Goal: Obtain resource: Obtain resource

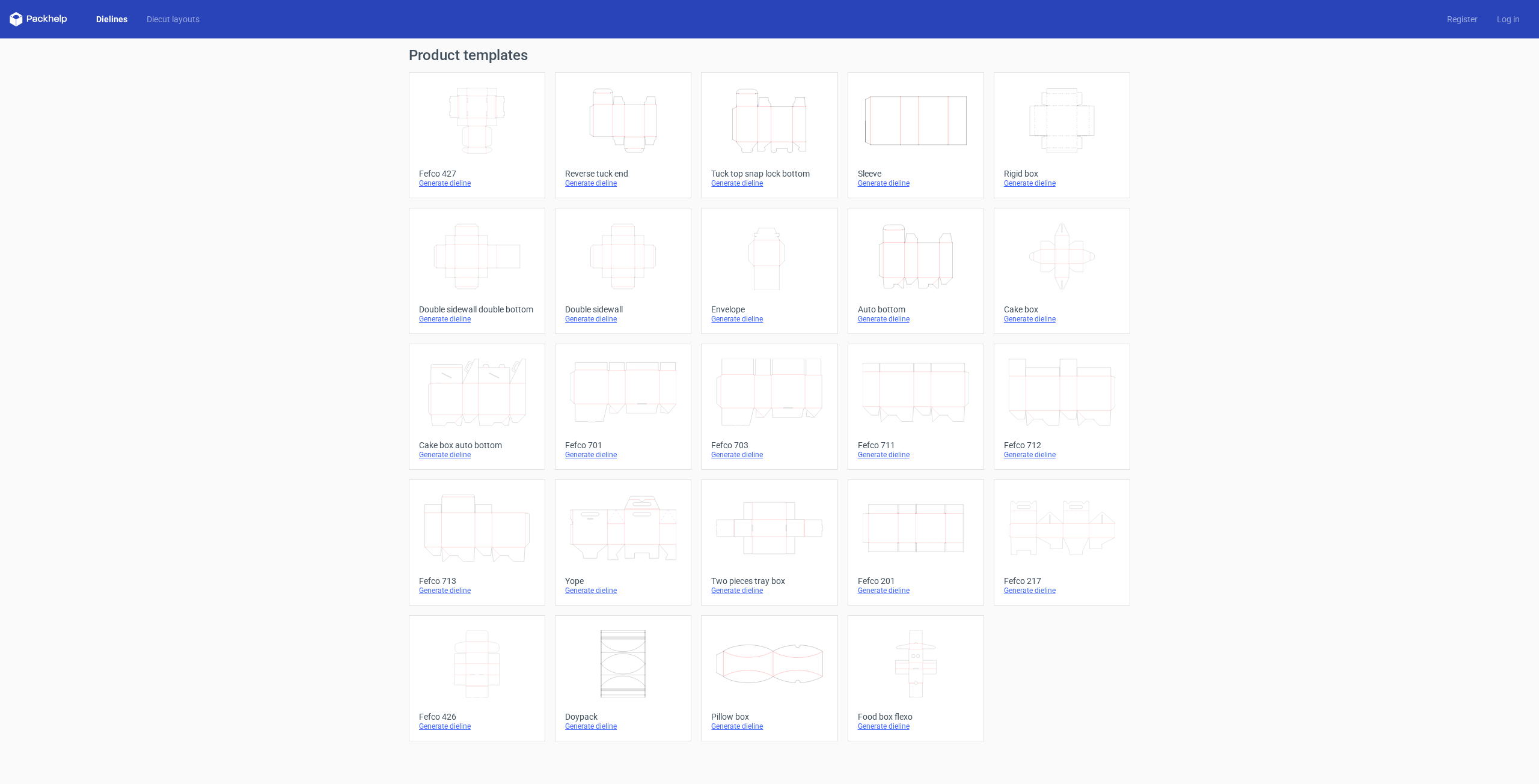
click at [115, 18] on link "Dielines" at bounding box center [111, 20] width 51 height 12
click at [25, 25] on icon at bounding box center [38, 20] width 58 height 14
click at [46, 16] on icon at bounding box center [38, 20] width 58 height 14
click at [172, 20] on link "Diecut layouts" at bounding box center [172, 20] width 72 height 12
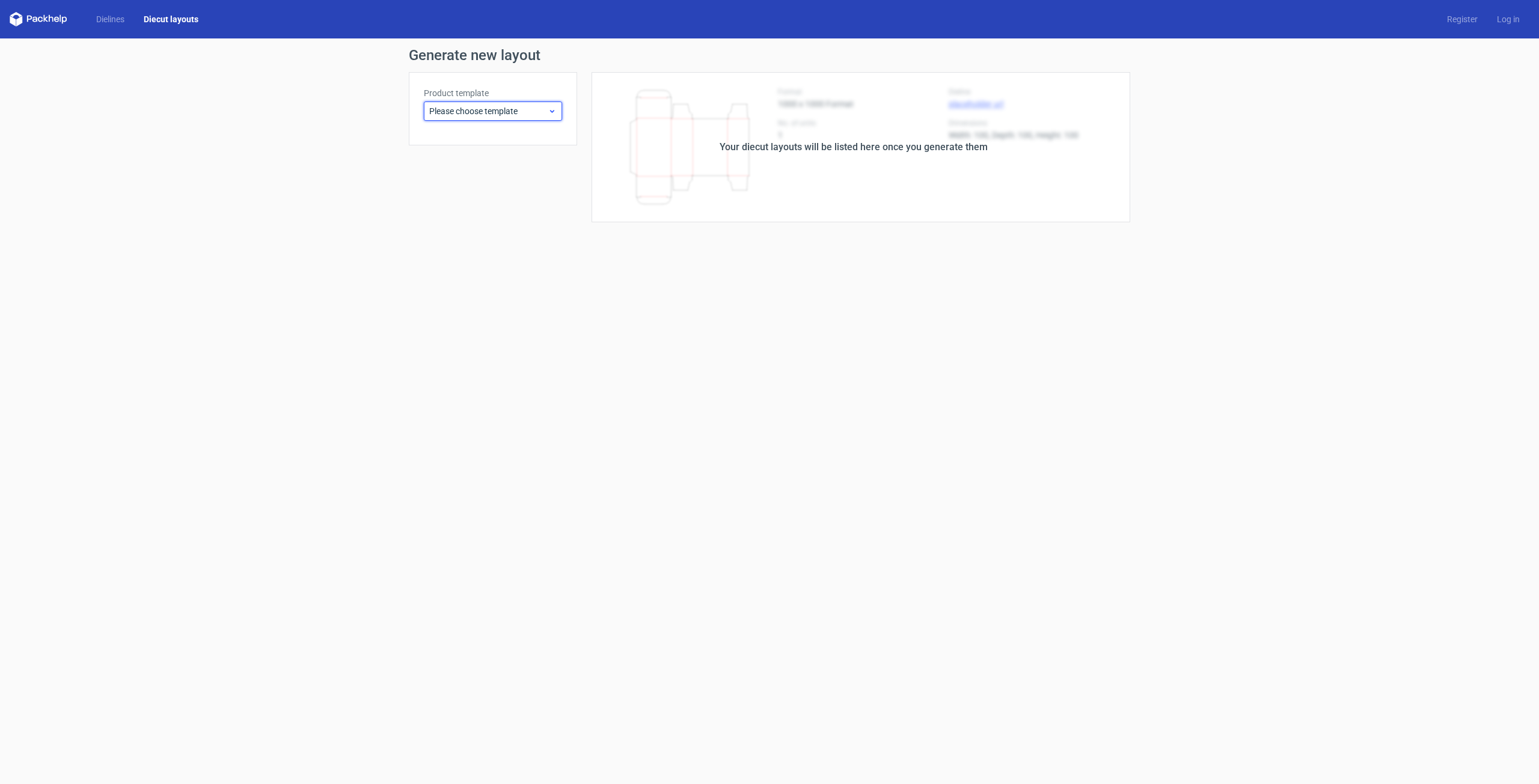
click at [506, 110] on span "Please choose template" at bounding box center [488, 111] width 118 height 12
click at [506, 112] on span "Please choose template" at bounding box center [488, 111] width 118 height 12
click at [480, 103] on div "Please choose template" at bounding box center [493, 111] width 139 height 20
click at [471, 158] on div "Reverse tuck end" at bounding box center [493, 157] width 129 height 20
click at [474, 107] on span "Reverse tuck end" at bounding box center [488, 111] width 118 height 12
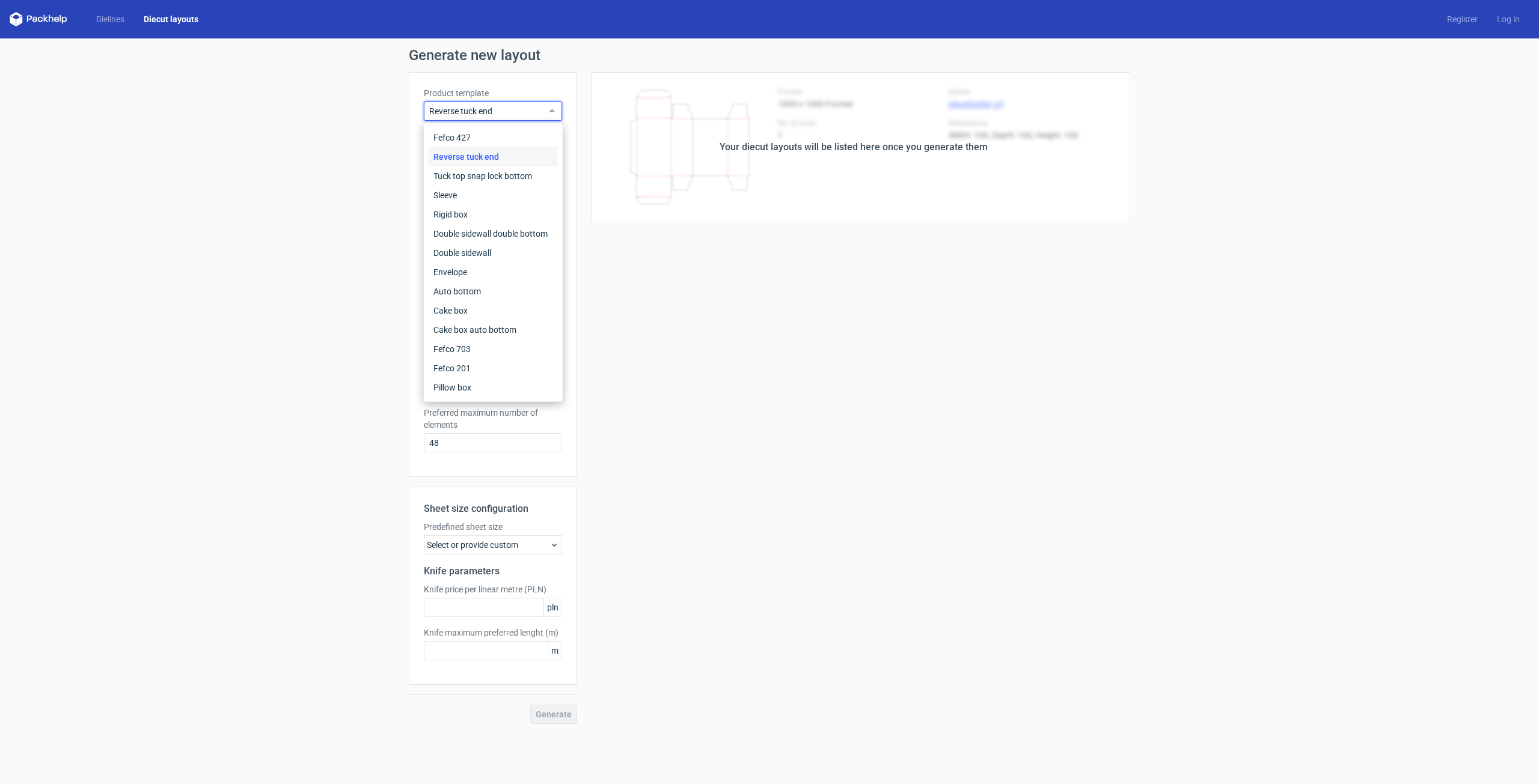
click at [240, 183] on div "Generate new layout Product template Reverse tuck end Outer dimensions Width mm…" at bounding box center [769, 386] width 1539 height 695
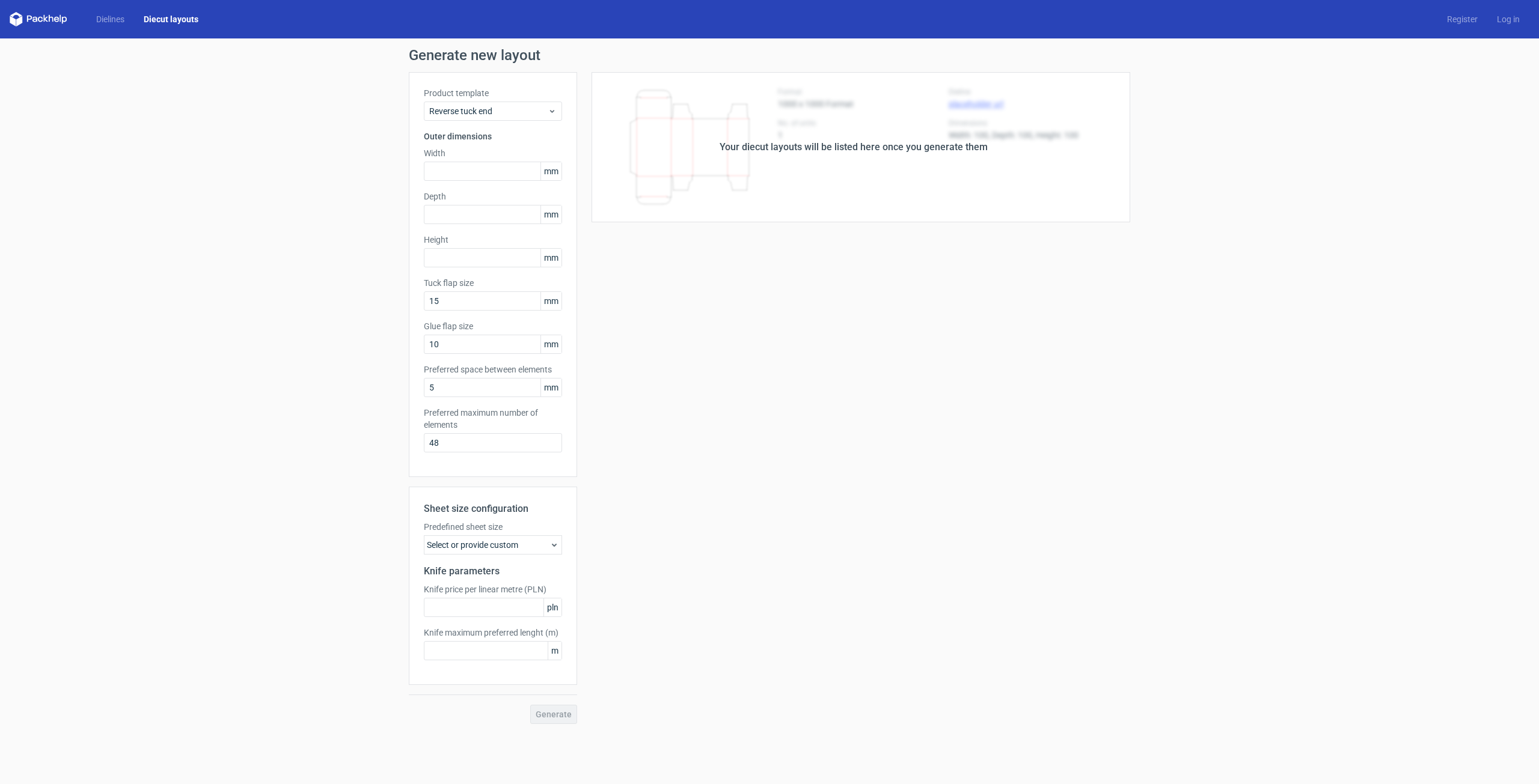
click at [173, 23] on link "Diecut layouts" at bounding box center [171, 20] width 74 height 12
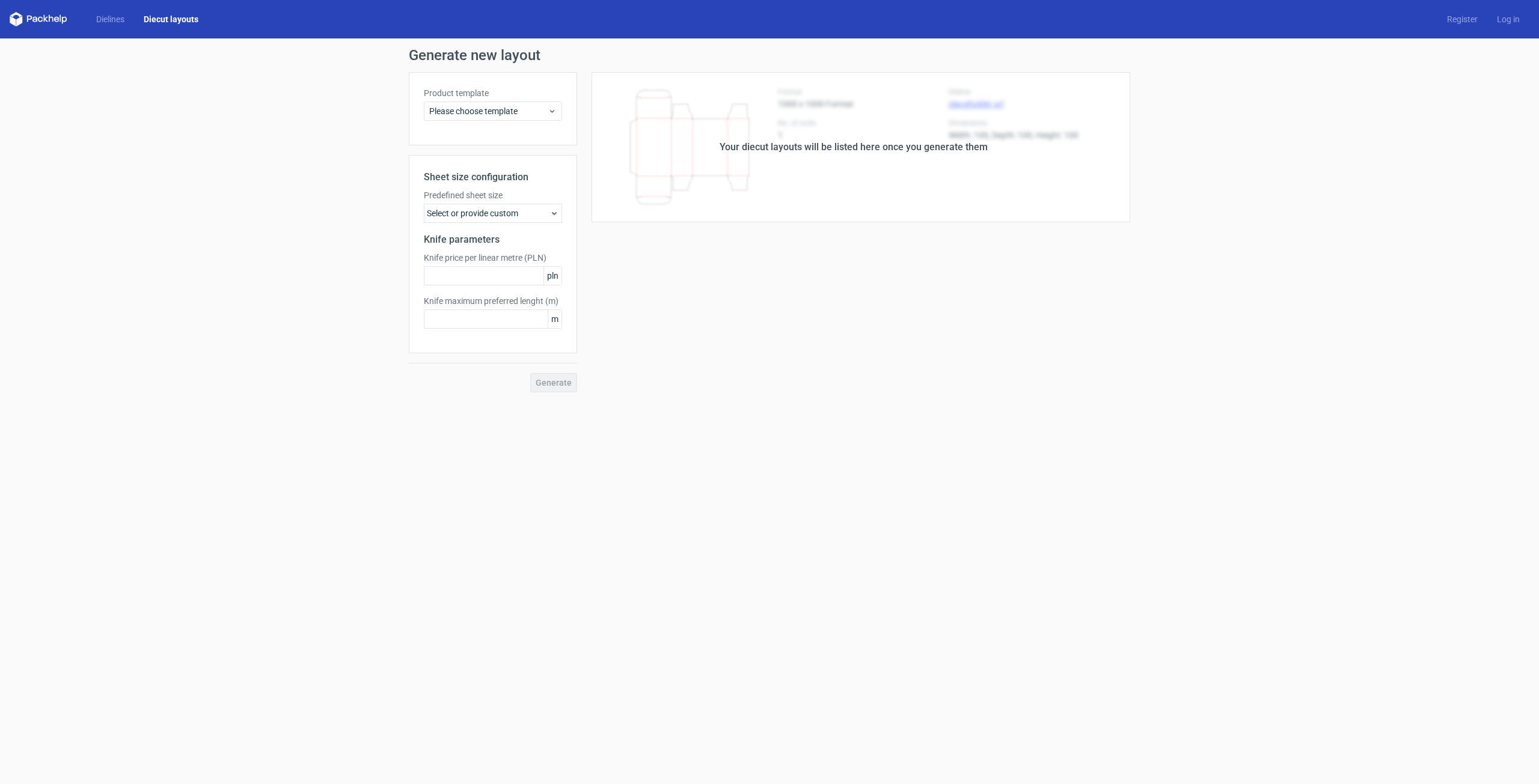
click at [11, 15] on icon at bounding box center [16, 15] width 12 height 5
click at [52, 20] on icon at bounding box center [51, 19] width 4 height 7
